Goal: Information Seeking & Learning: Learn about a topic

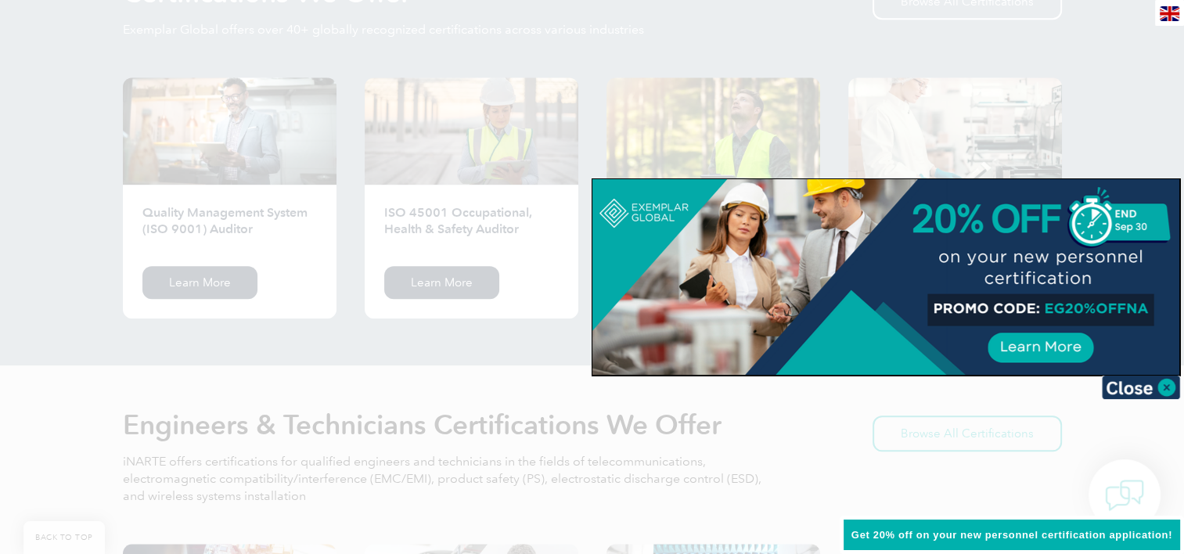
scroll to position [1636, 0]
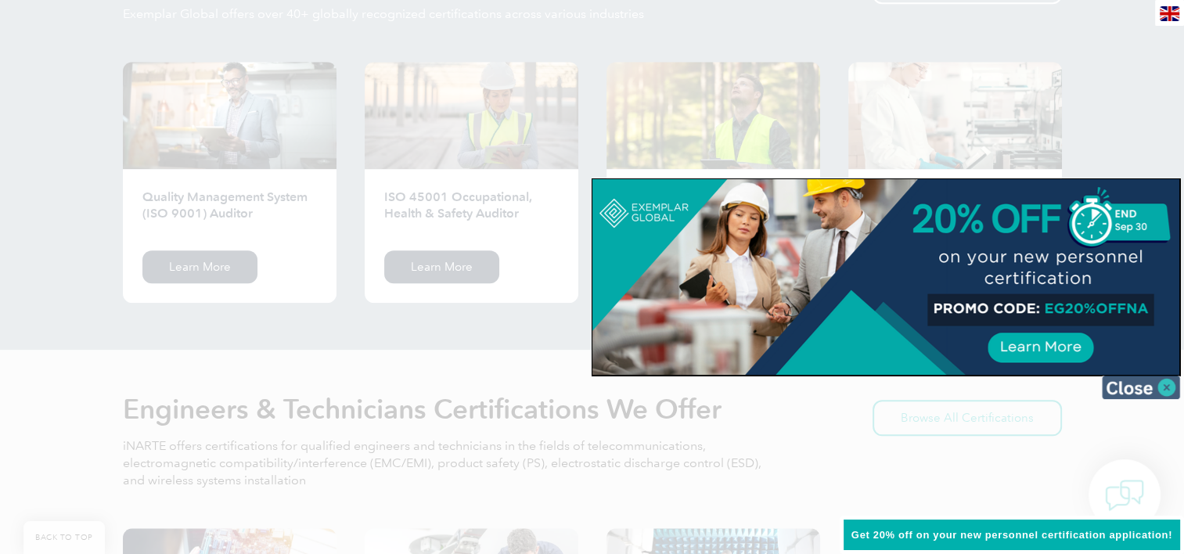
click at [1164, 382] on img at bounding box center [1141, 387] width 78 height 23
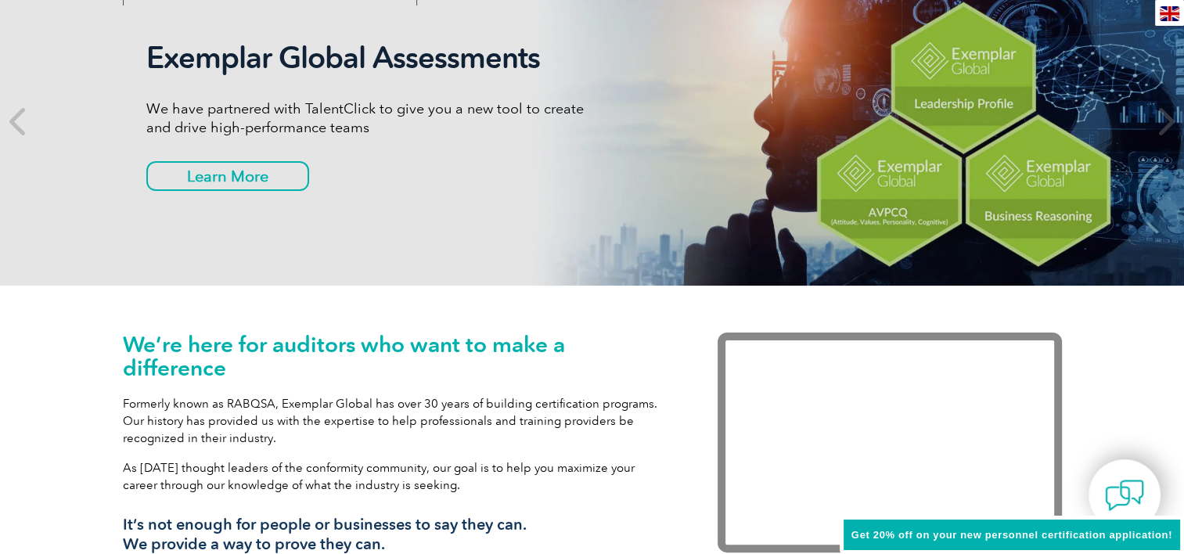
scroll to position [0, 0]
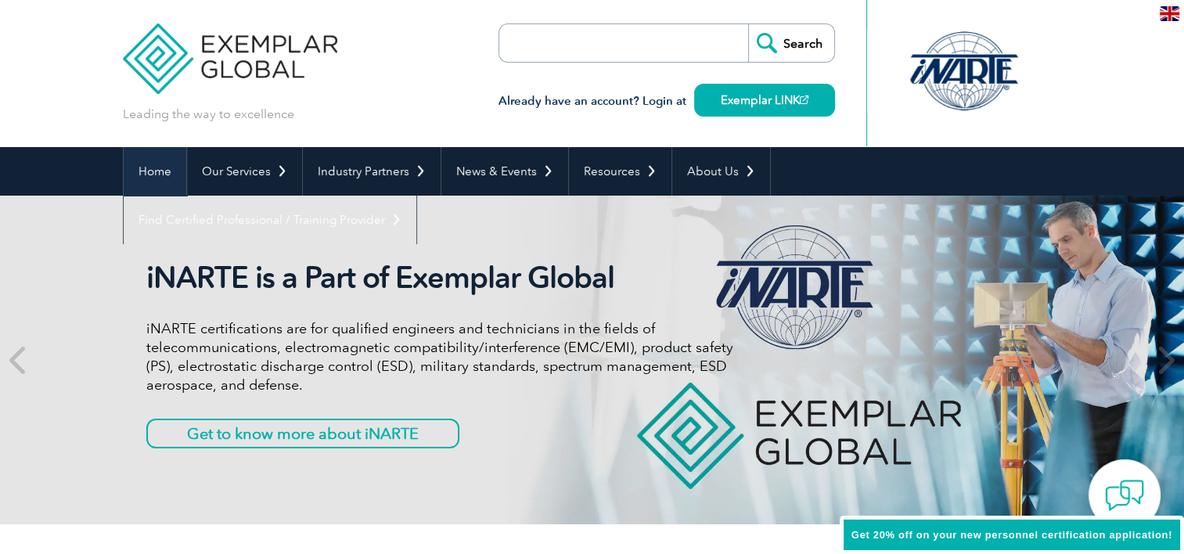
click at [149, 171] on link "Home" at bounding box center [155, 171] width 63 height 49
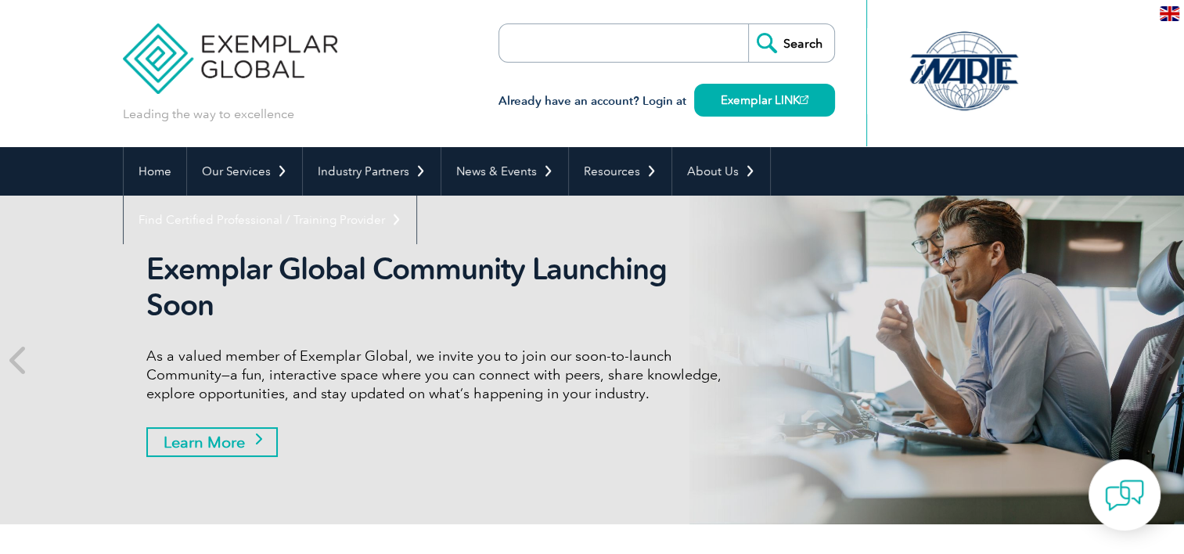
click at [178, 442] on link "Learn More" at bounding box center [211, 442] width 131 height 30
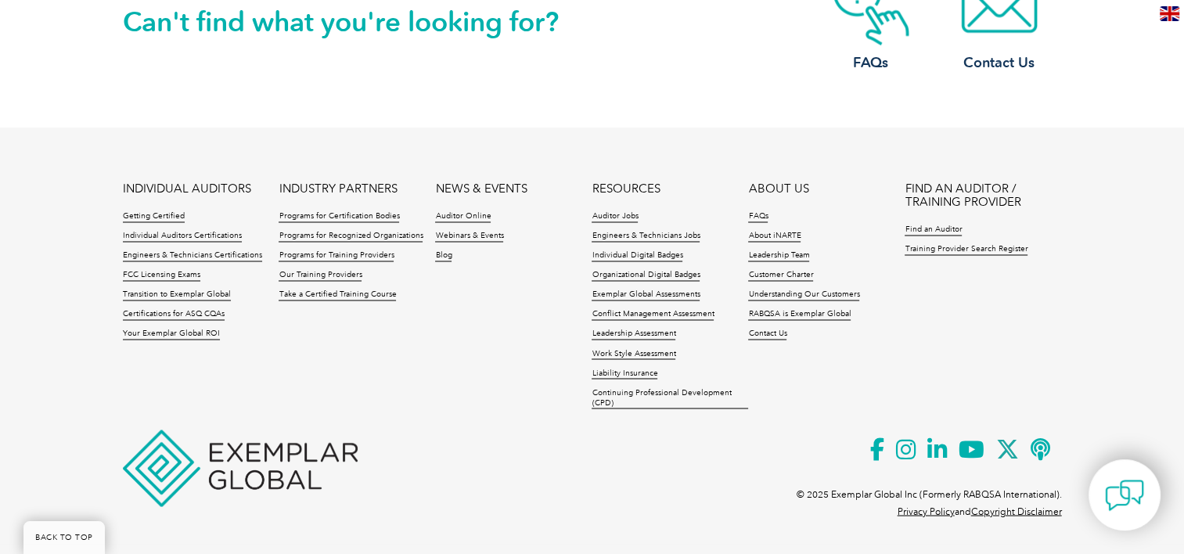
scroll to position [2617, 0]
click at [218, 235] on link "Individual Auditors Certifications" at bounding box center [182, 236] width 119 height 11
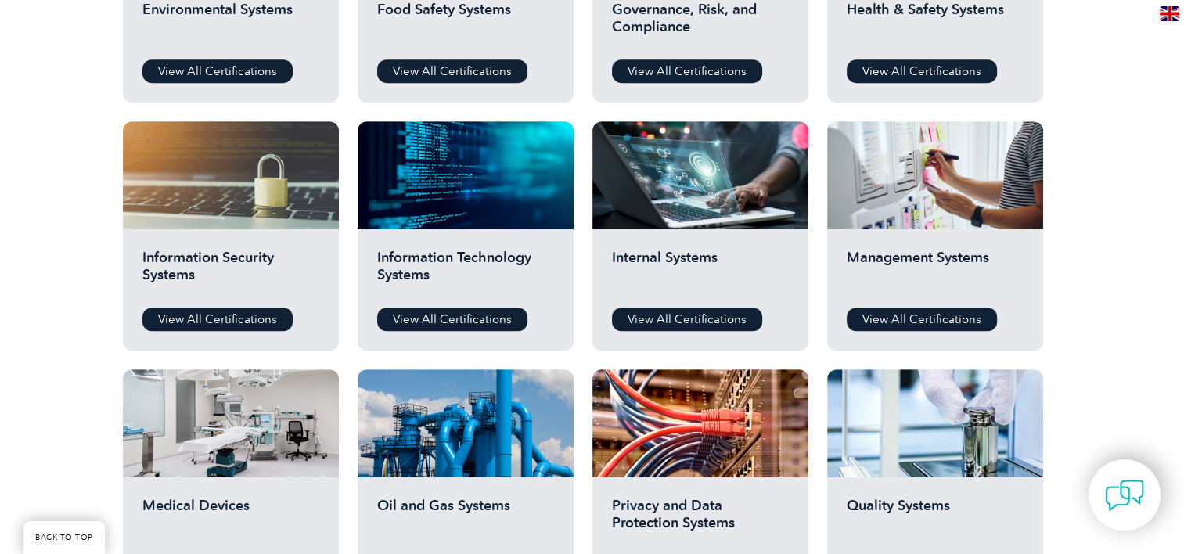
scroll to position [723, 0]
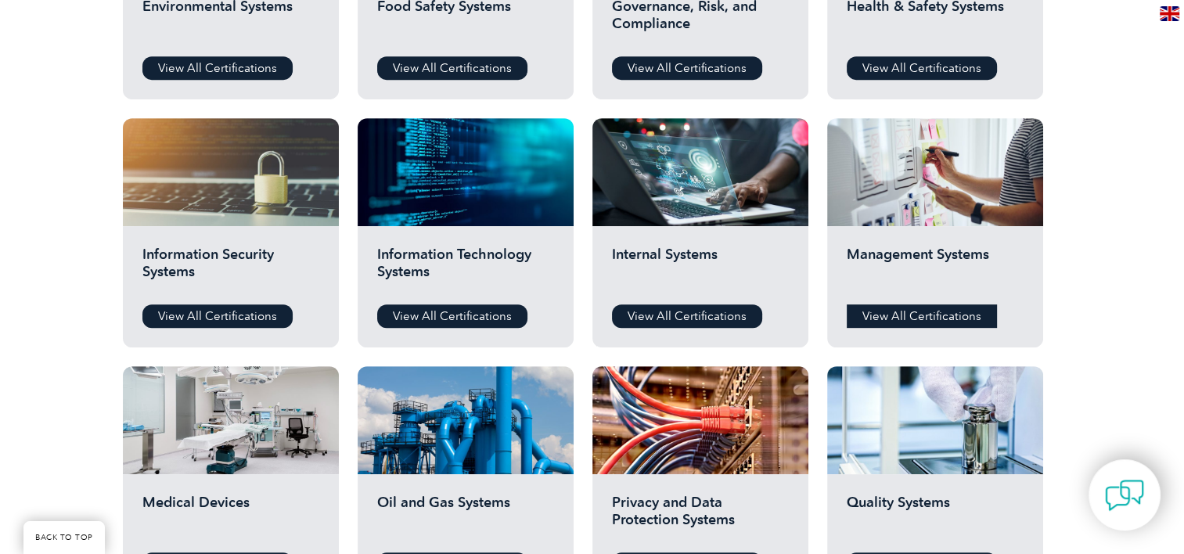
click at [970, 313] on link "View All Certifications" at bounding box center [922, 315] width 150 height 23
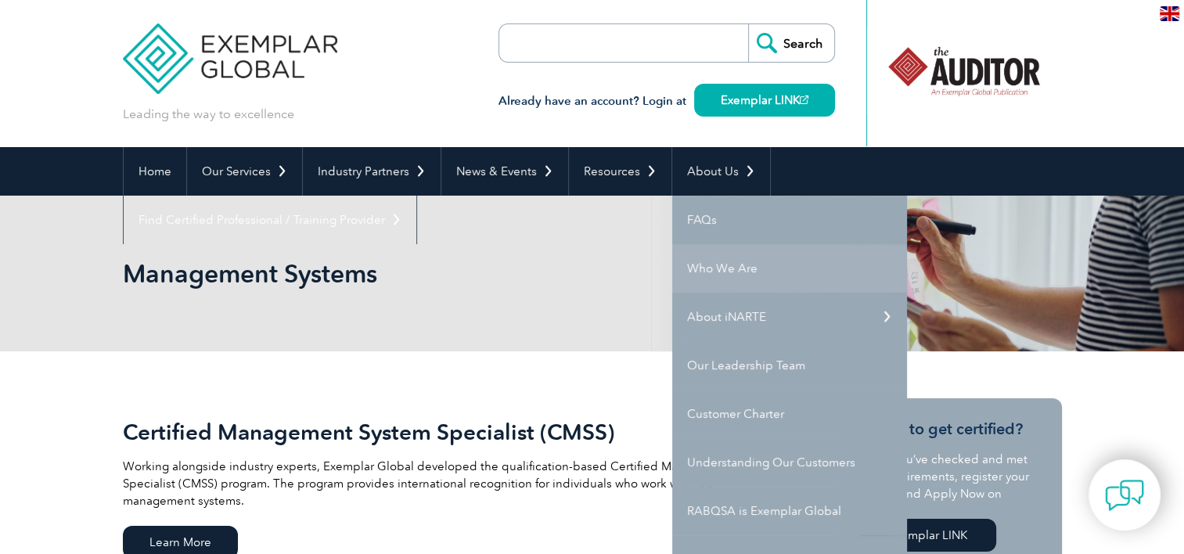
click at [705, 266] on link "Who We Are" at bounding box center [789, 268] width 235 height 49
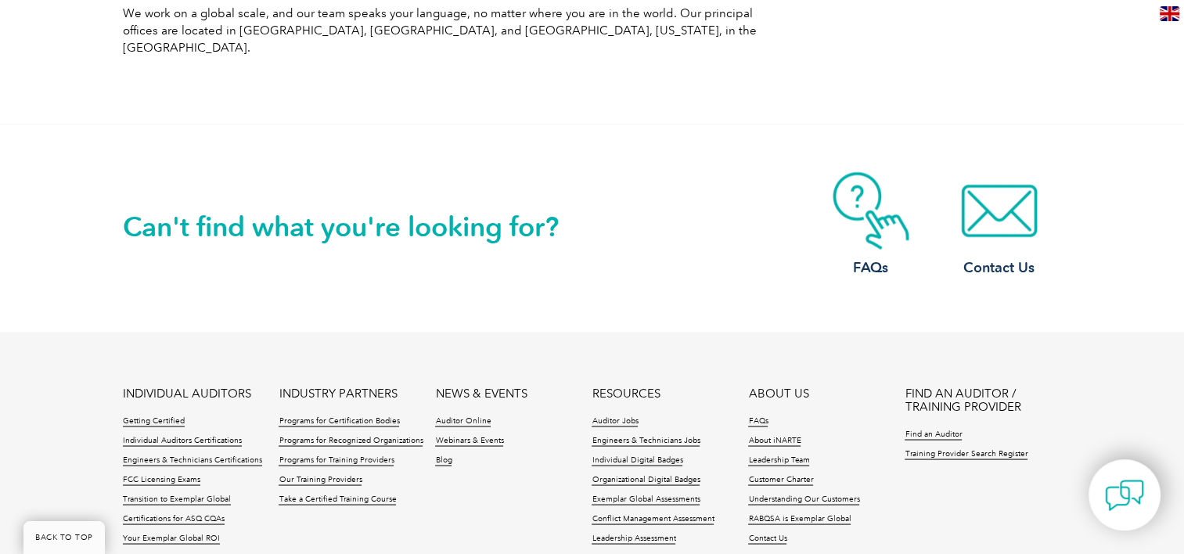
scroll to position [2789, 0]
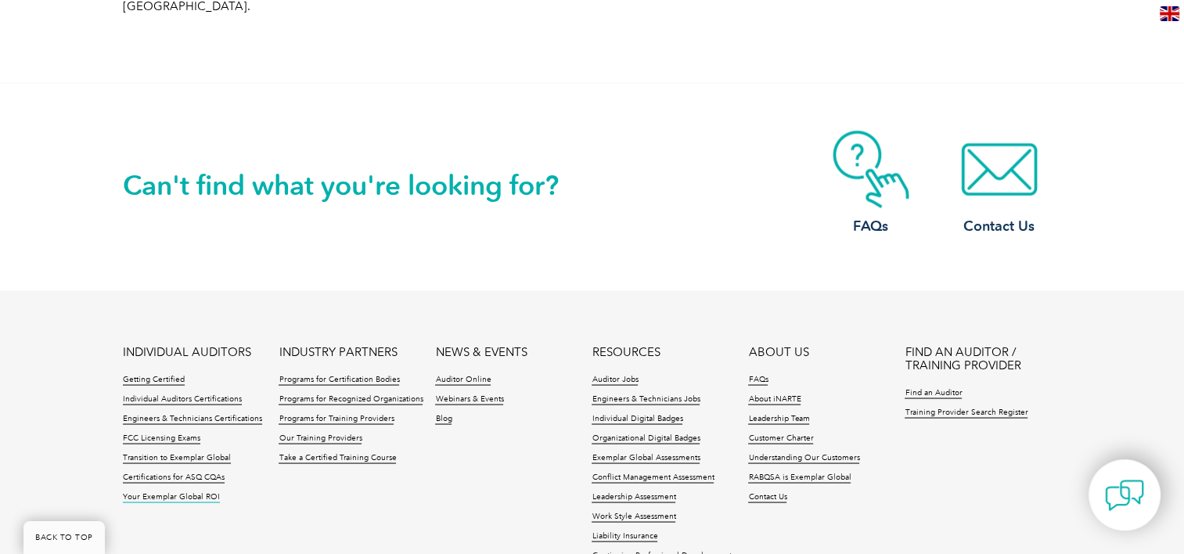
click at [185, 491] on link "Your Exemplar Global ROI" at bounding box center [171, 496] width 97 height 11
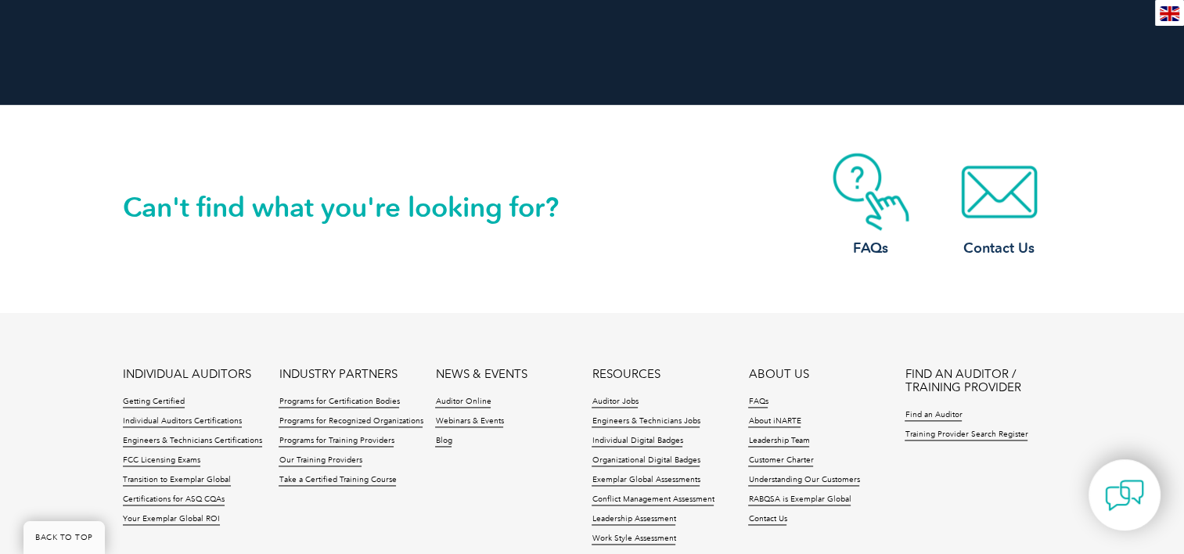
scroll to position [1976, 0]
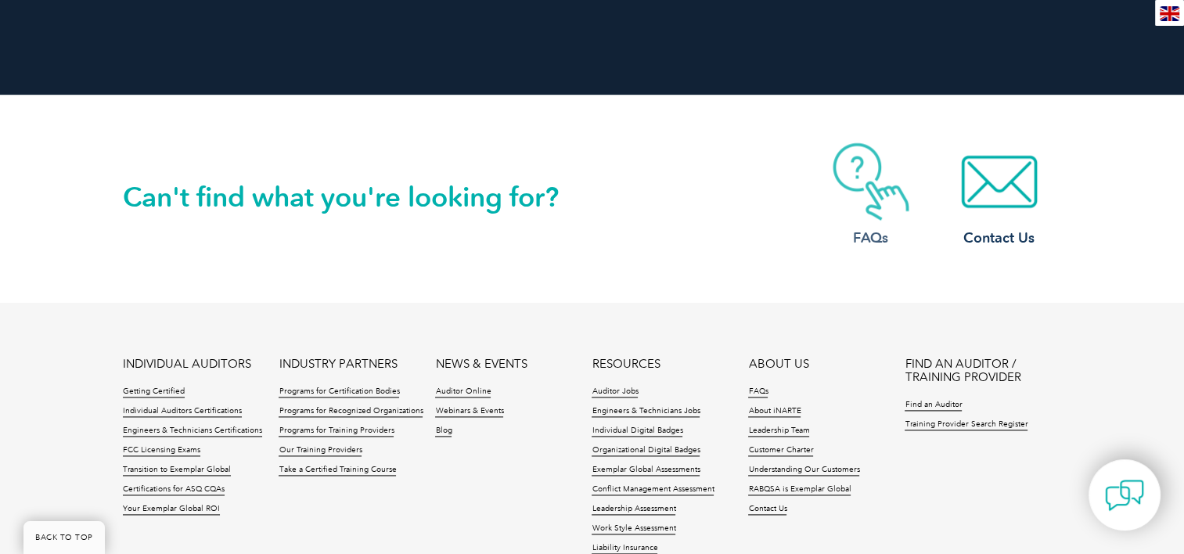
click at [862, 156] on img at bounding box center [870, 181] width 125 height 78
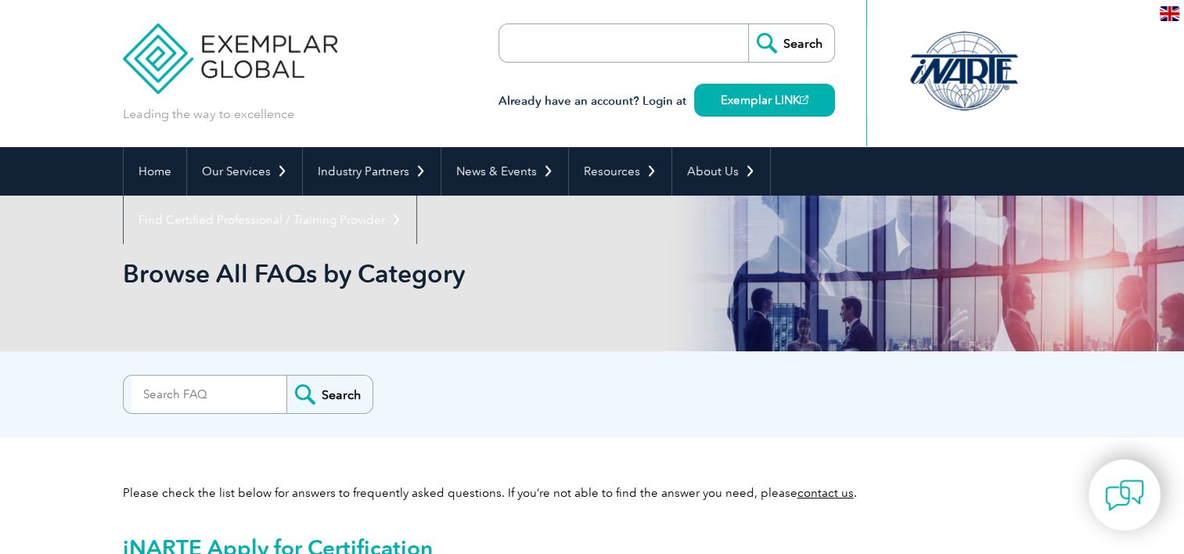
click at [219, 396] on input "search" at bounding box center [208, 395] width 155 height 38
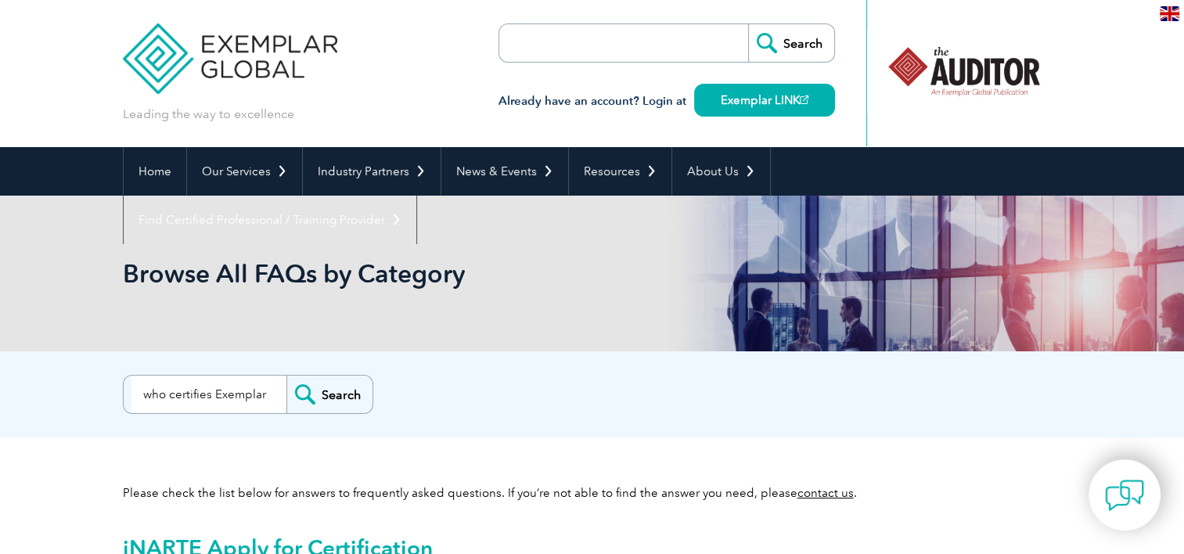
scroll to position [0, 3]
type input "who certifies Exemplar"
click at [286, 376] on input "Search" at bounding box center [329, 395] width 86 height 38
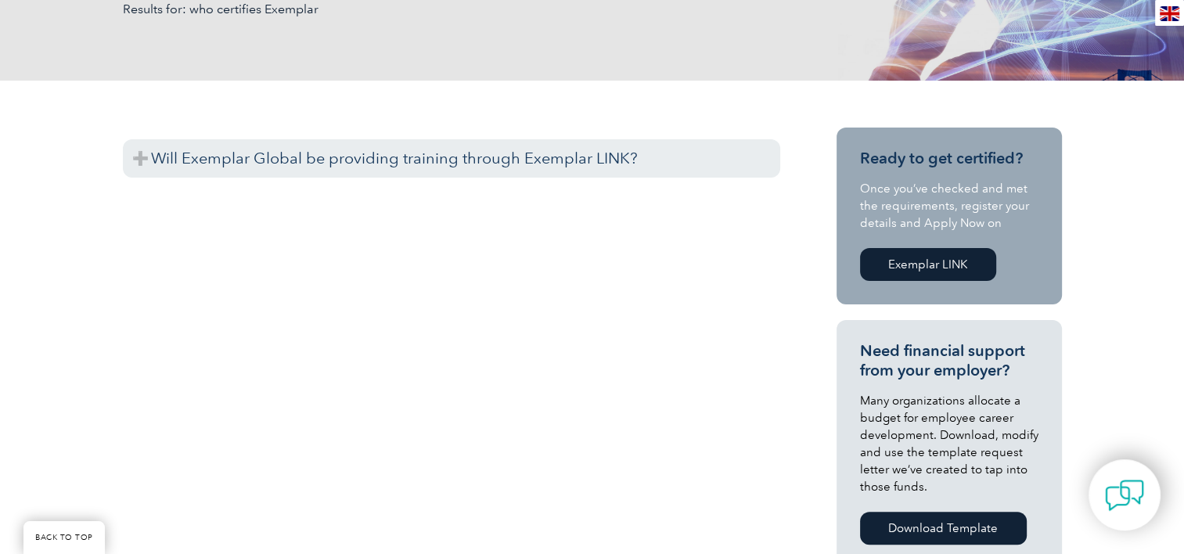
scroll to position [326, 0]
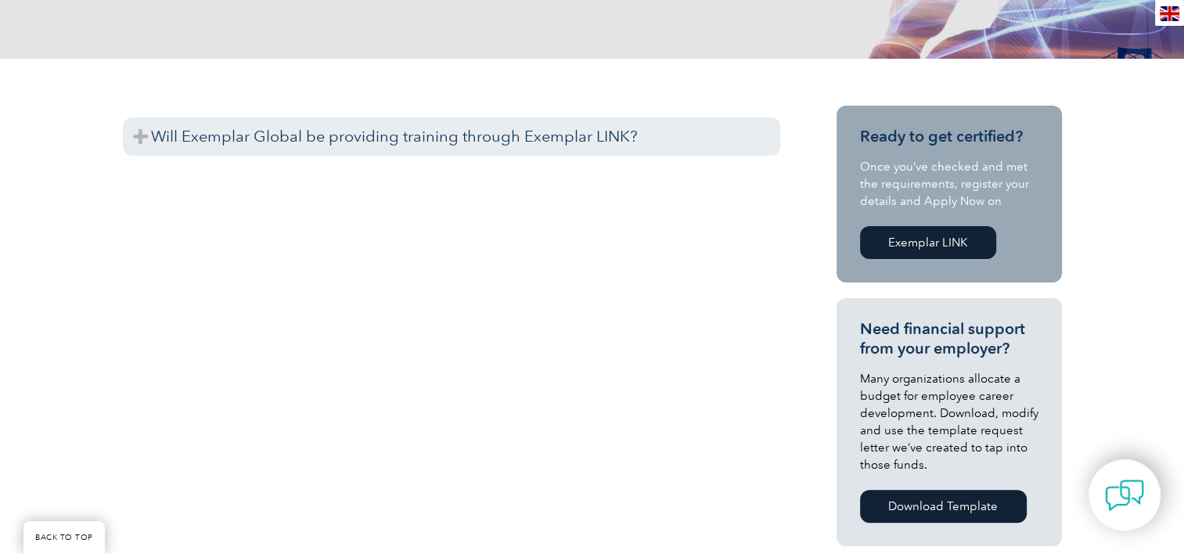
click at [945, 232] on link "Exemplar LINK" at bounding box center [928, 242] width 136 height 33
